Goal: Information Seeking & Learning: Check status

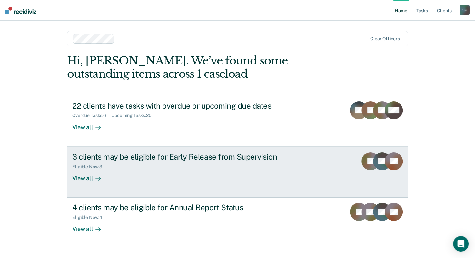
click at [79, 179] on div "View all" at bounding box center [90, 175] width 36 height 13
